Goal: Information Seeking & Learning: Learn about a topic

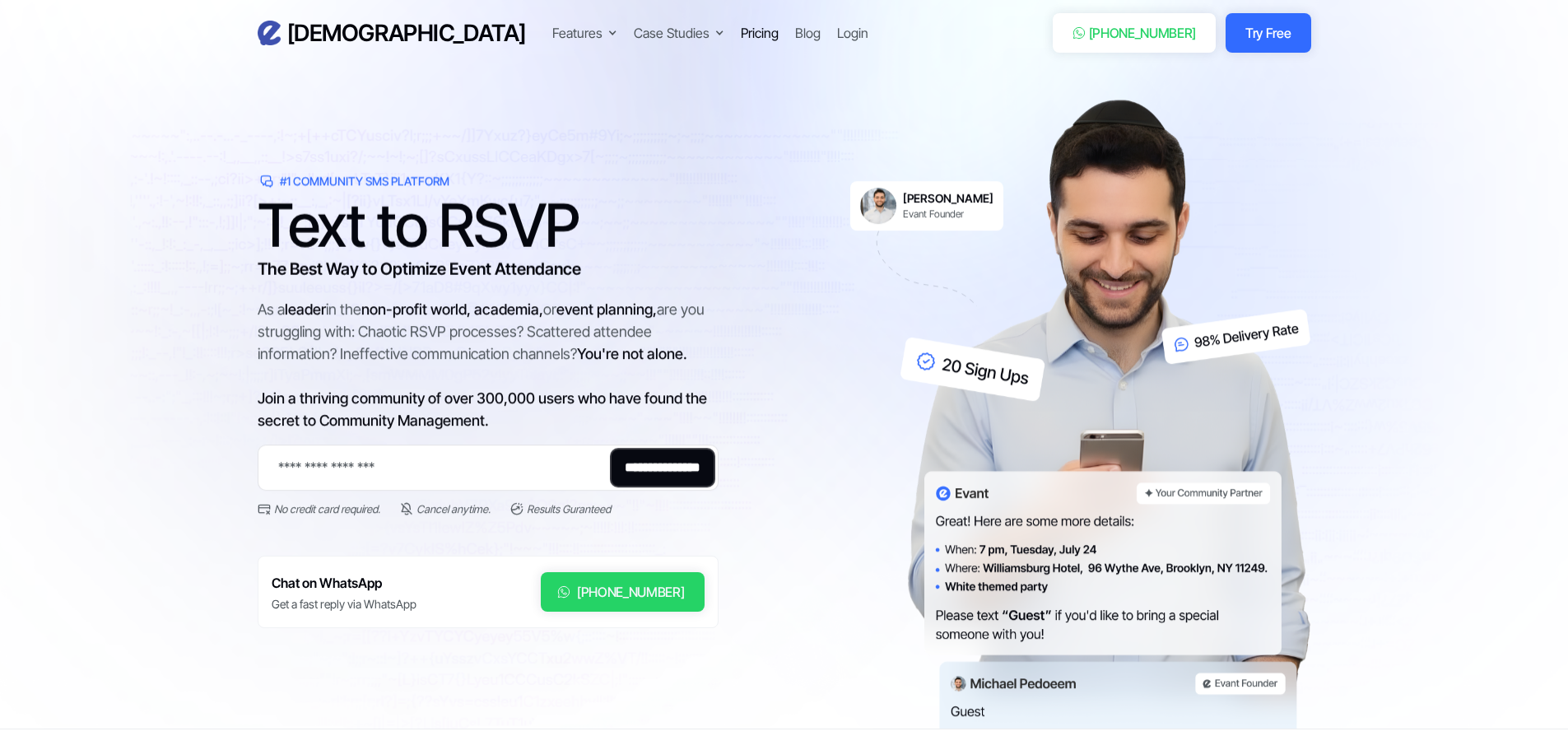
click at [741, 33] on div "Pricing" at bounding box center [759, 33] width 38 height 20
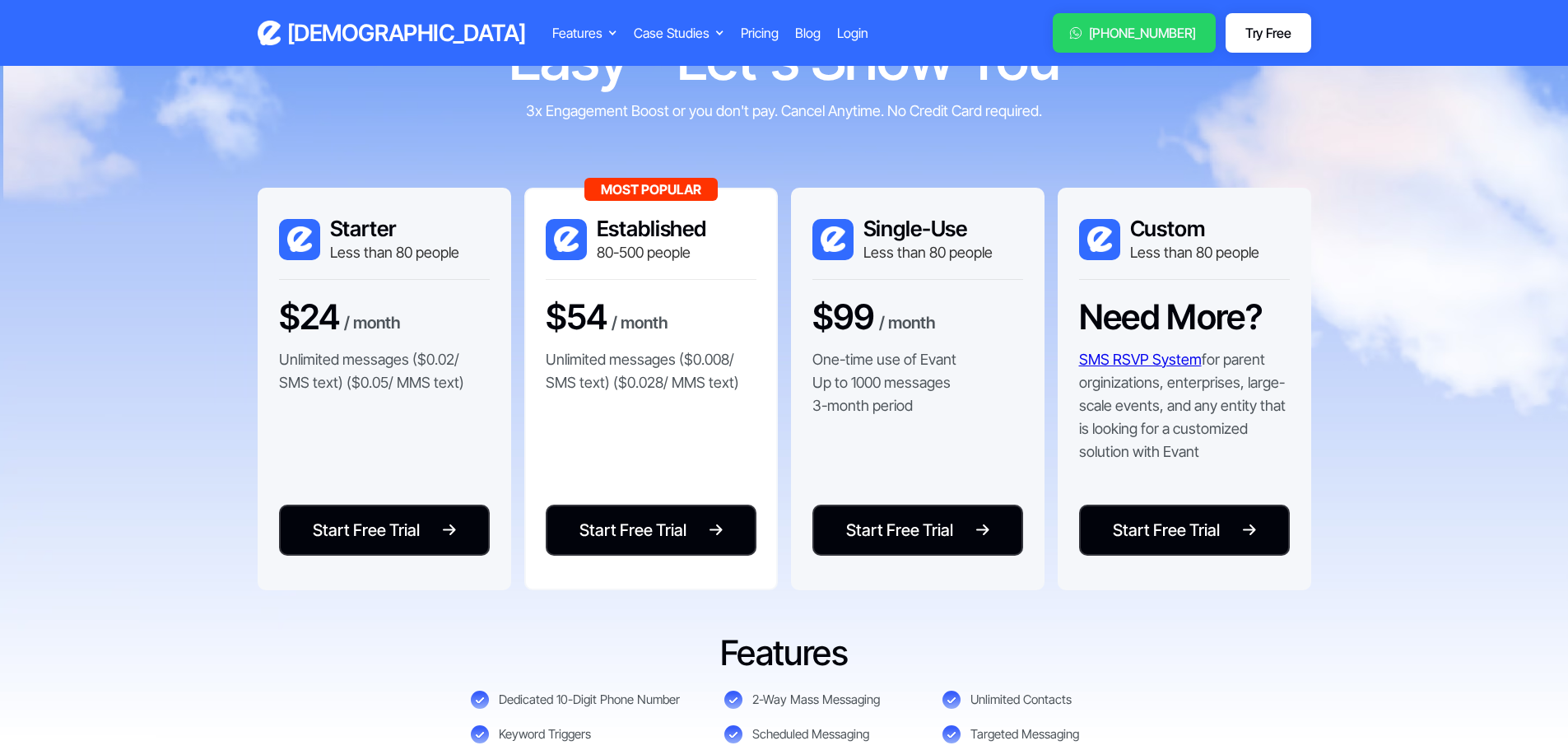
scroll to position [159, 0]
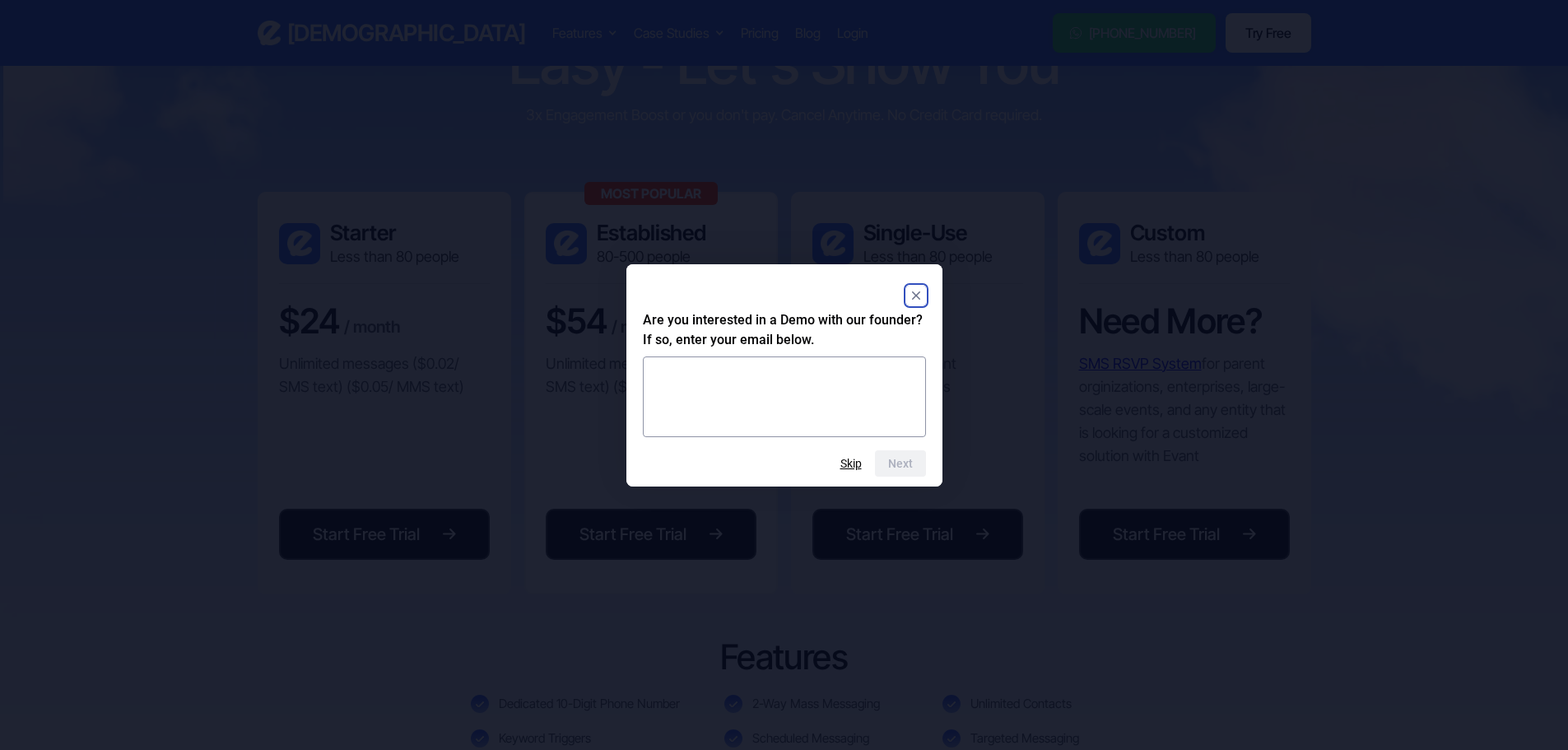
click at [908, 294] on rect "Close" at bounding box center [916, 295] width 20 height 20
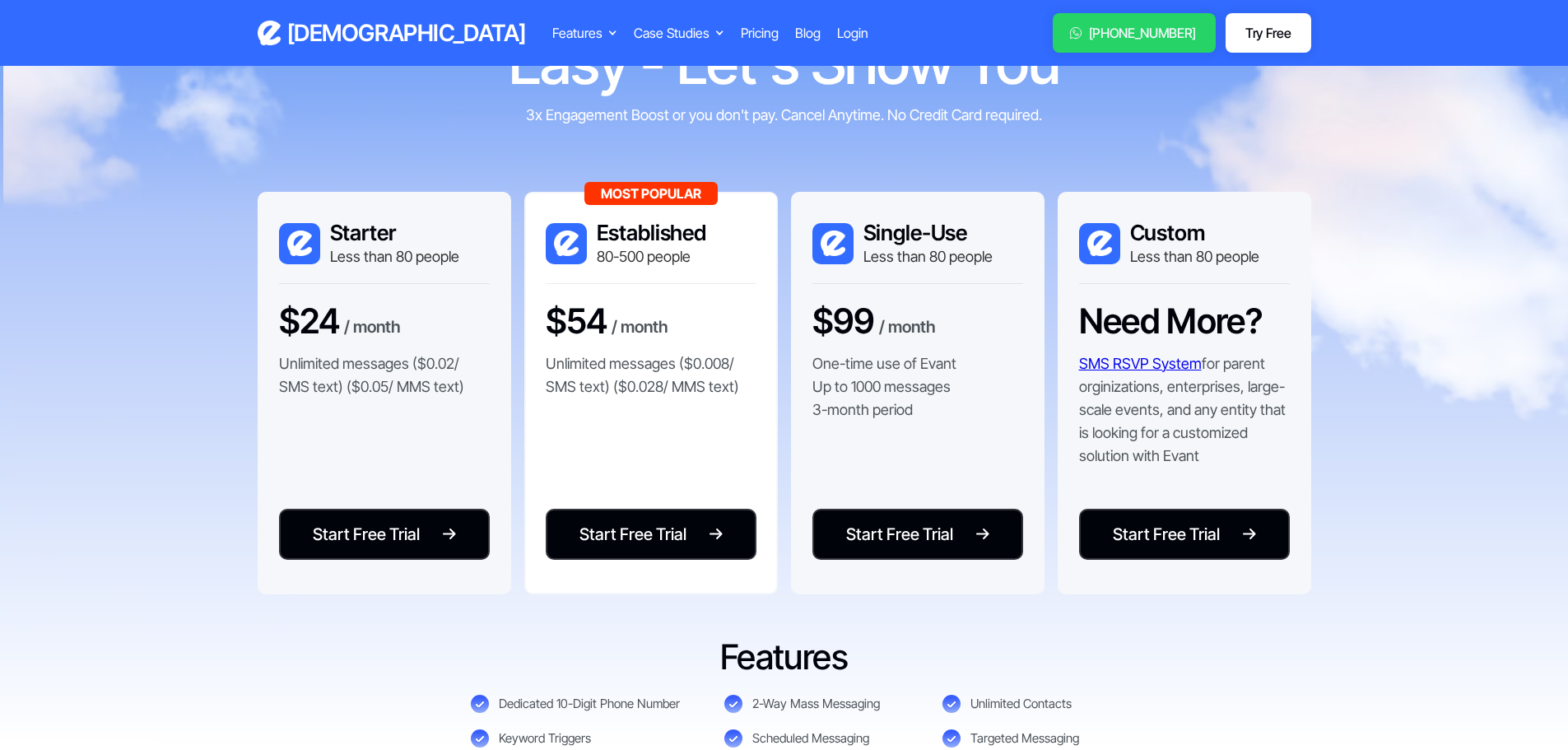
click at [664, 263] on div "80-500 people" at bounding box center [652, 256] width 110 height 21
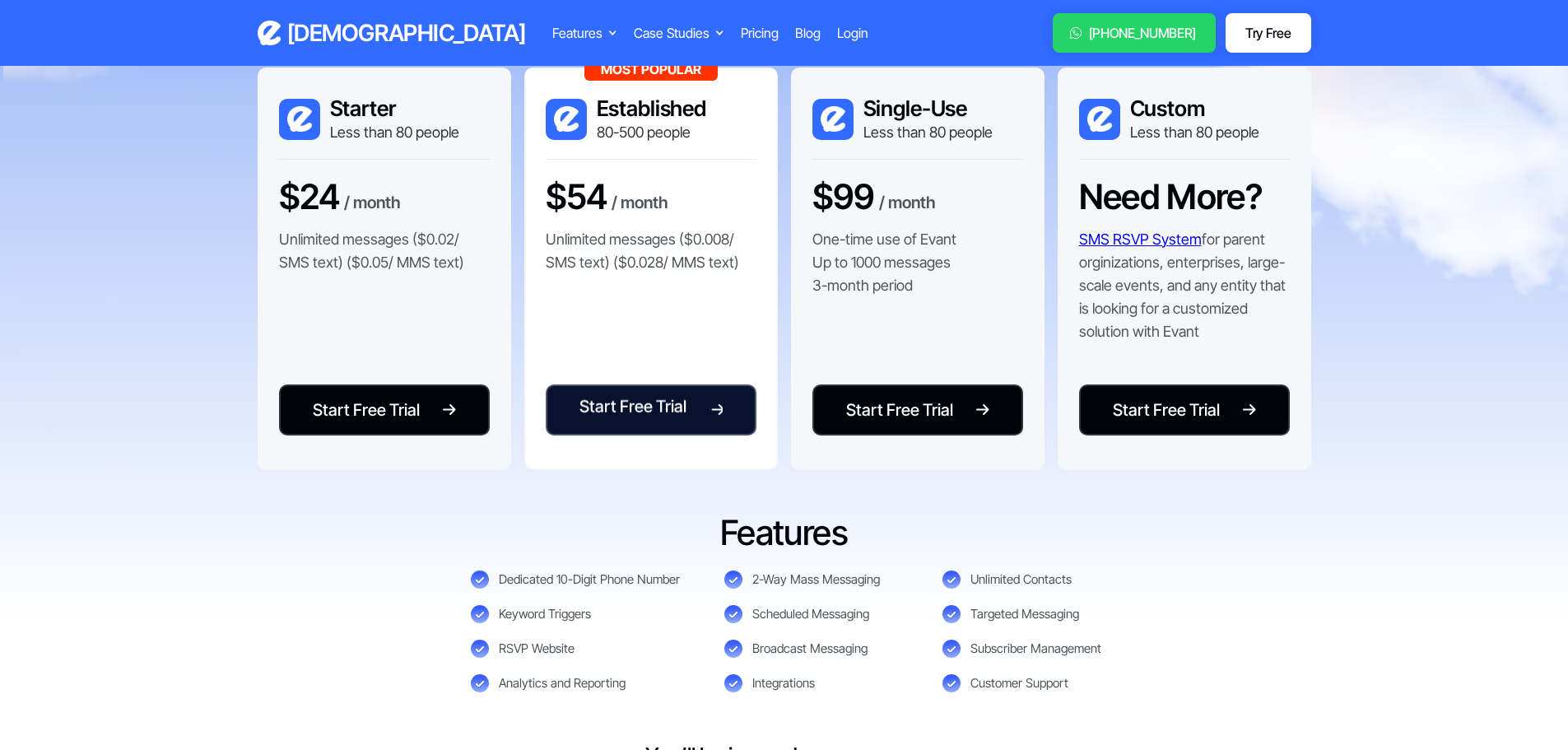
scroll to position [325, 0]
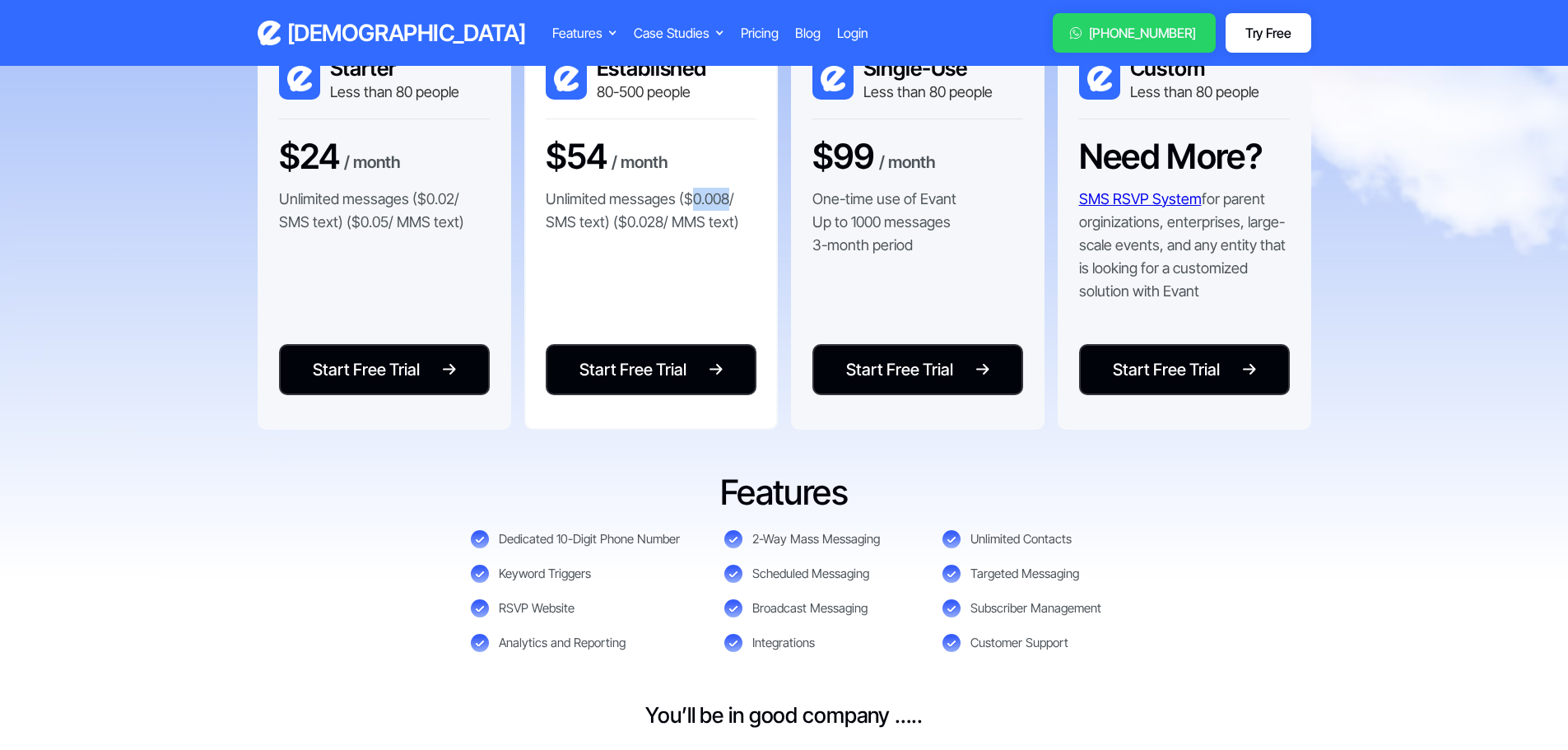
drag, startPoint x: 694, startPoint y: 199, endPoint x: 727, endPoint y: 193, distance: 33.5
click at [727, 193] on p "Unlimited messages ($0.008/ SMS text) ($0.028/ MMS text)" at bounding box center [651, 210] width 211 height 46
drag, startPoint x: 543, startPoint y: 224, endPoint x: 604, endPoint y: 211, distance: 62.4
click at [604, 211] on div "Most Popular Established 80-500 people $54 / month Unlimited messages ($0.008/ …" at bounding box center [651, 229] width 254 height 402
click at [602, 213] on p "Unlimited messages ($0.008/ SMS text) ($0.028/ MMS text)" at bounding box center [651, 210] width 211 height 46
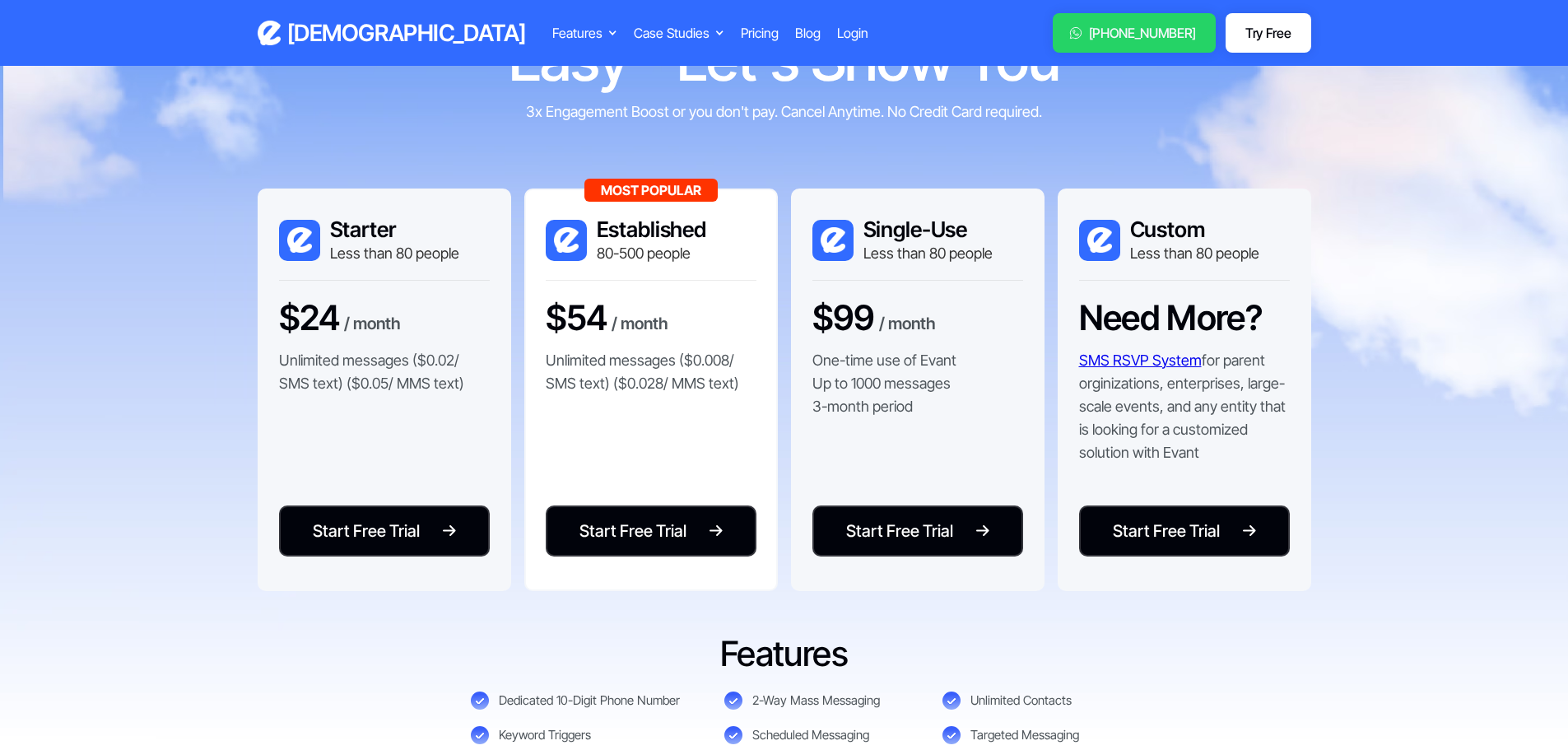
scroll to position [159, 0]
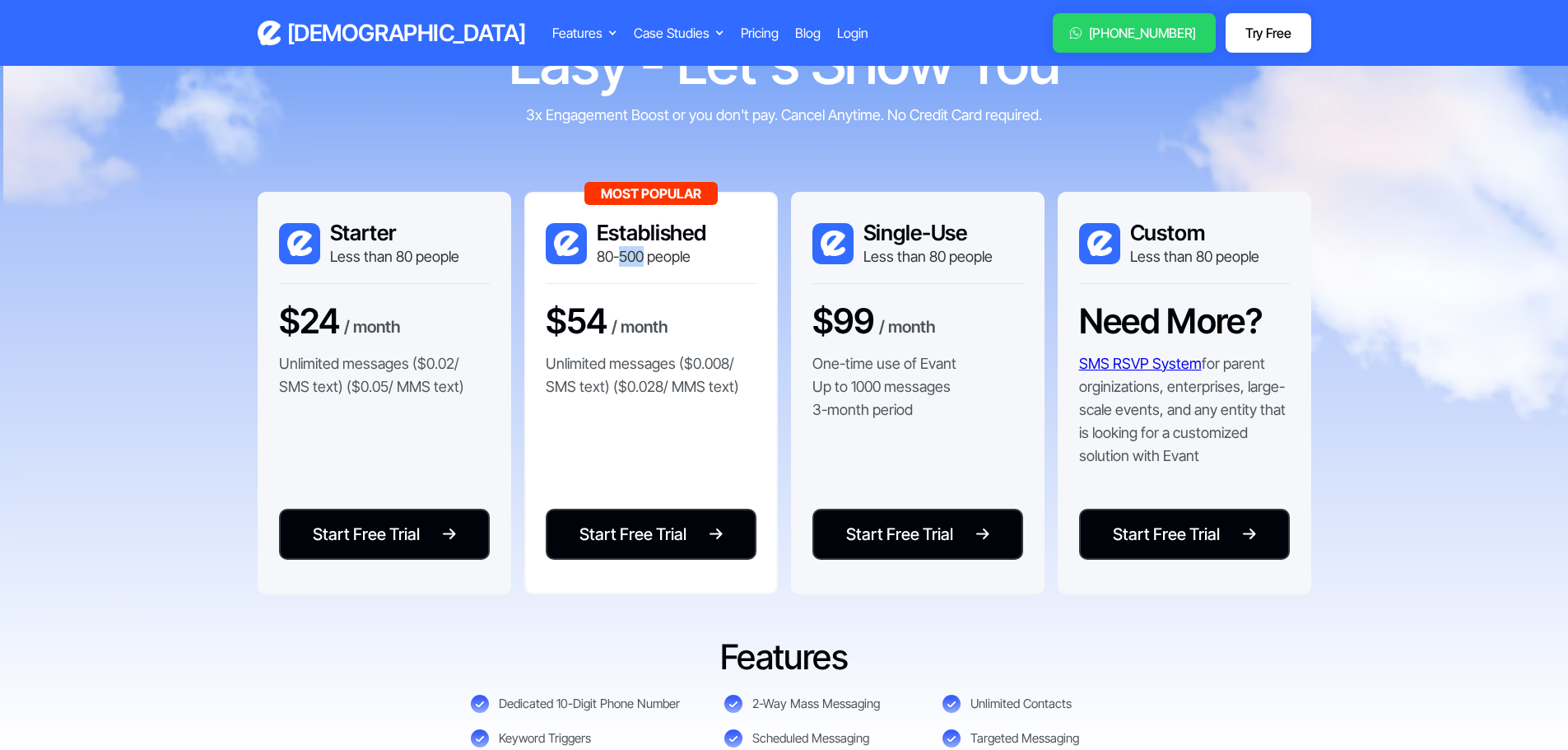
drag, startPoint x: 621, startPoint y: 258, endPoint x: 645, endPoint y: 259, distance: 24.0
click at [645, 259] on div "80-500 people" at bounding box center [652, 256] width 110 height 21
click at [660, 274] on div "Most Popular Established 80-500 people" at bounding box center [651, 251] width 211 height 64
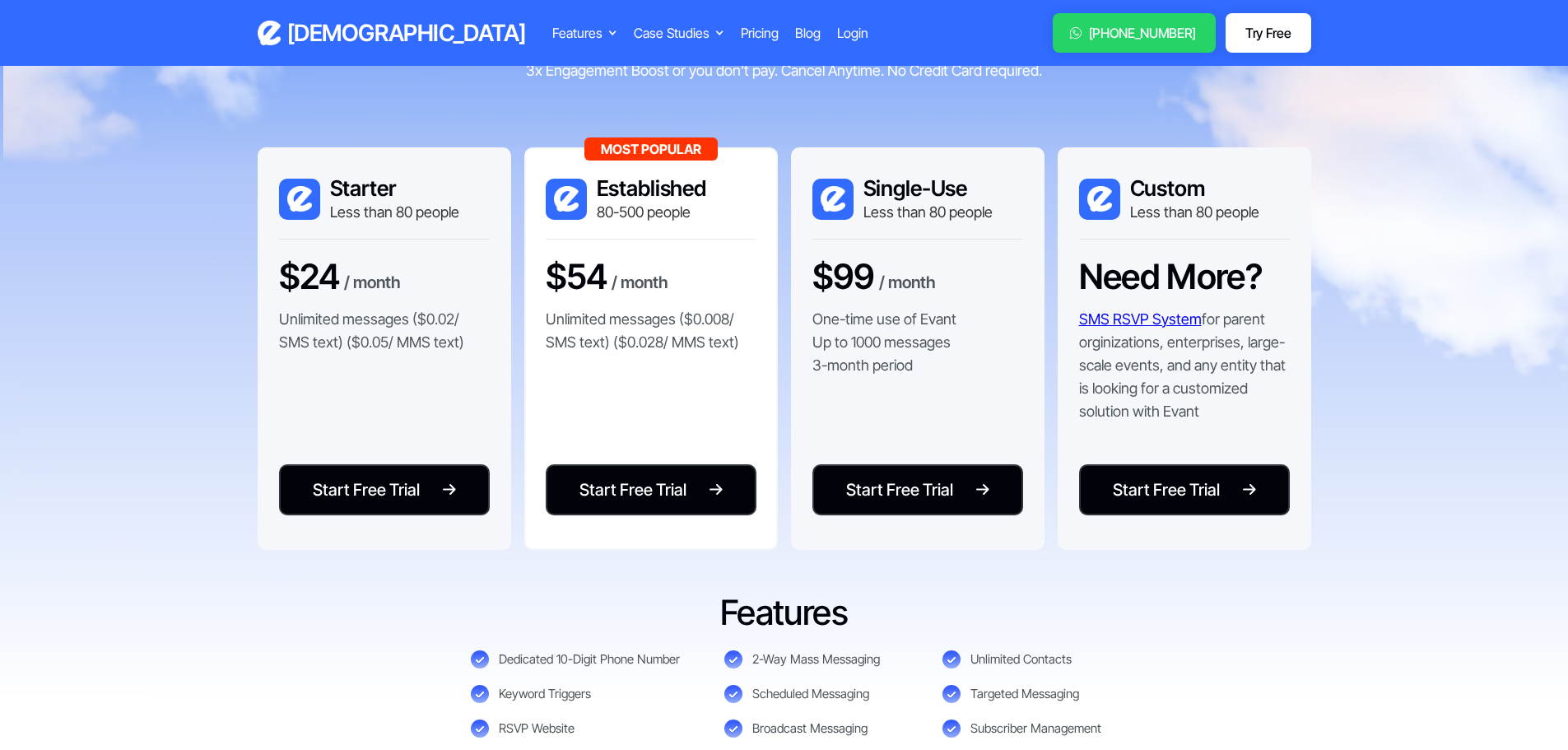
scroll to position [242, 0]
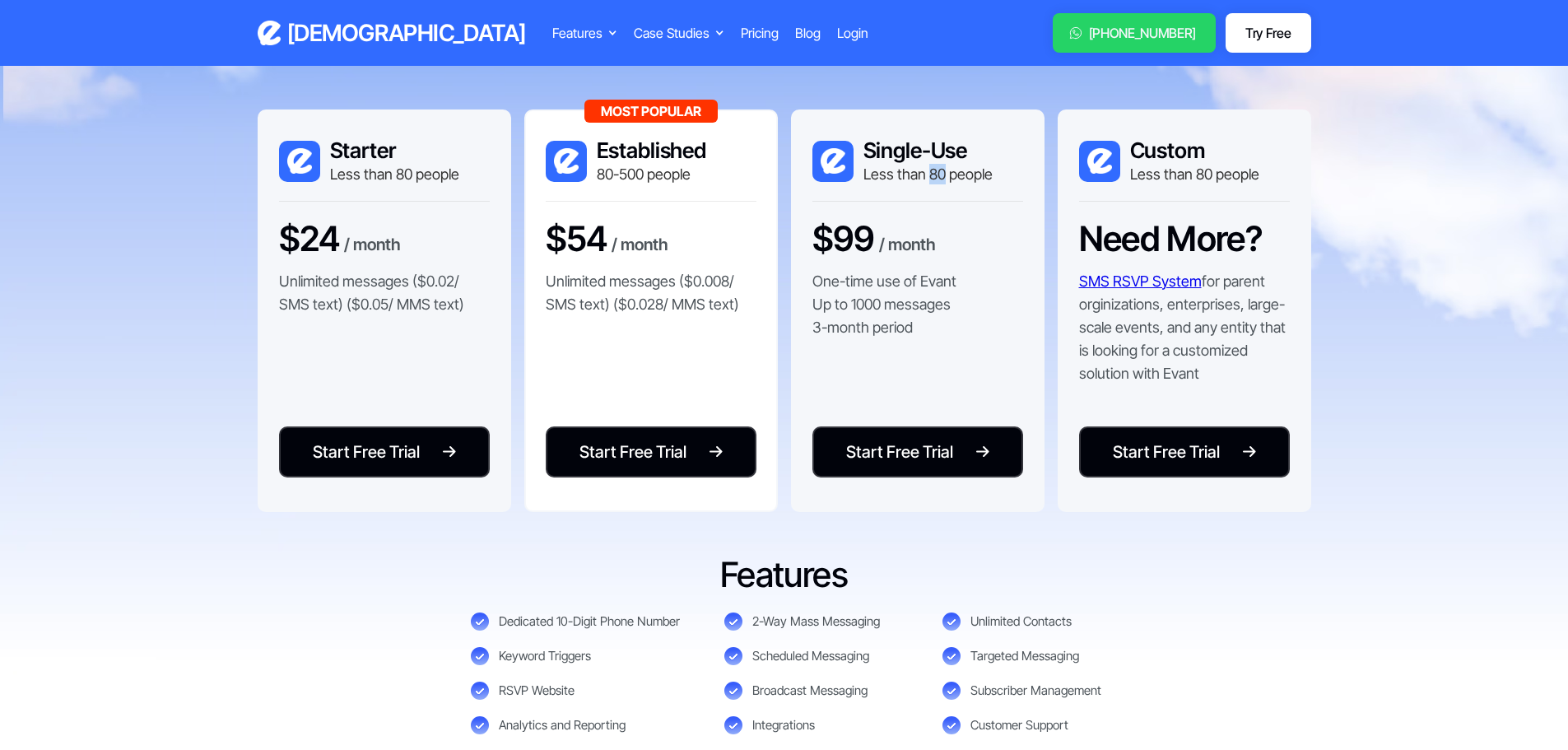
drag, startPoint x: 927, startPoint y: 176, endPoint x: 943, endPoint y: 179, distance: 16.3
click at [943, 179] on div "Less than 80 people" at bounding box center [928, 174] width 129 height 21
click at [616, 159] on h3 "Established" at bounding box center [652, 151] width 110 height 27
drag, startPoint x: 506, startPoint y: 256, endPoint x: 175, endPoint y: 18, distance: 407.7
click at [507, 258] on div "Starter Less than 80 people $24 / month Unlimited messages ($0.02/ SMS text) ($…" at bounding box center [385, 310] width 254 height 402
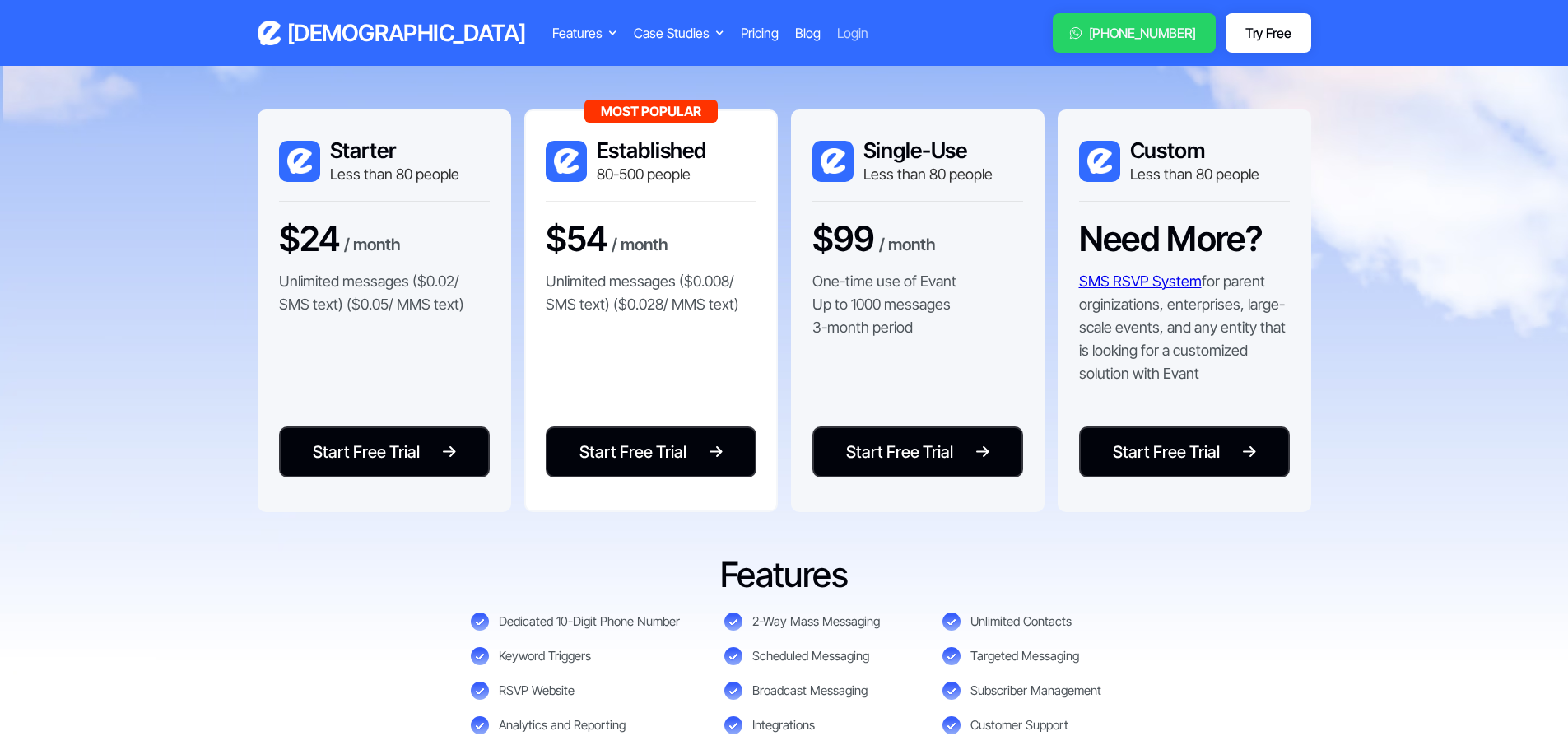
click at [837, 33] on div "Login" at bounding box center [852, 33] width 31 height 20
